Goal: Use online tool/utility: Utilize a website feature to perform a specific function

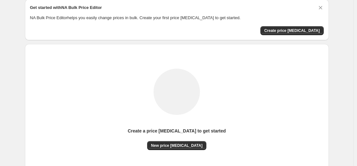
scroll to position [32, 0]
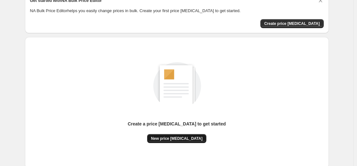
click at [181, 135] on button "New price [MEDICAL_DATA]" at bounding box center [176, 138] width 59 height 9
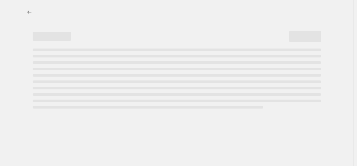
select select "percentage"
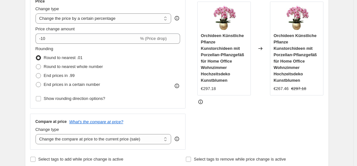
scroll to position [128, 0]
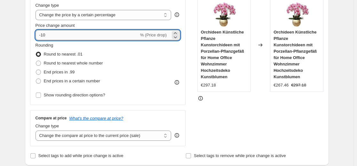
click at [95, 39] on input "-10" at bounding box center [87, 35] width 103 height 10
type input "-1"
type input "-35"
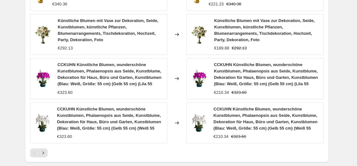
scroll to position [448, 0]
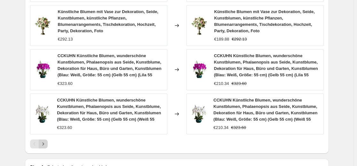
click at [47, 148] on button "Next" at bounding box center [43, 144] width 9 height 9
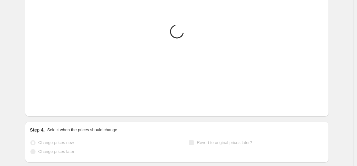
scroll to position [352, 0]
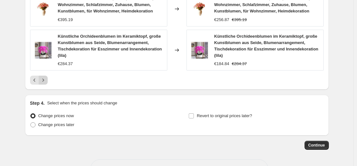
click at [48, 77] on button "Next" at bounding box center [43, 80] width 9 height 9
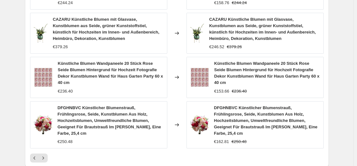
scroll to position [474, 0]
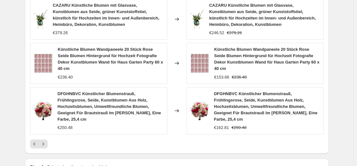
click at [46, 141] on icon "Next" at bounding box center [43, 144] width 6 height 6
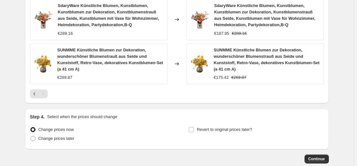
scroll to position [538, 0]
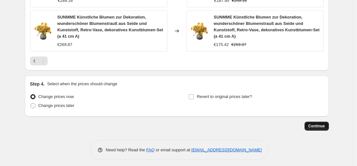
click at [317, 129] on span "Continue" at bounding box center [317, 126] width 17 height 5
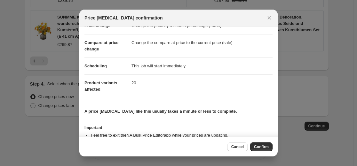
scroll to position [44, 0]
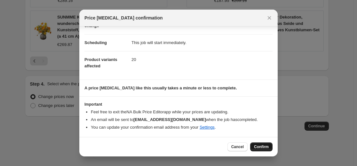
click at [259, 146] on span "Confirm" at bounding box center [261, 147] width 15 height 5
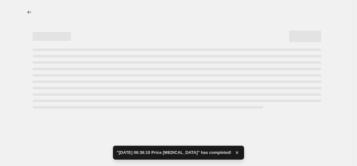
select select "percentage"
